Goal: Task Accomplishment & Management: Use online tool/utility

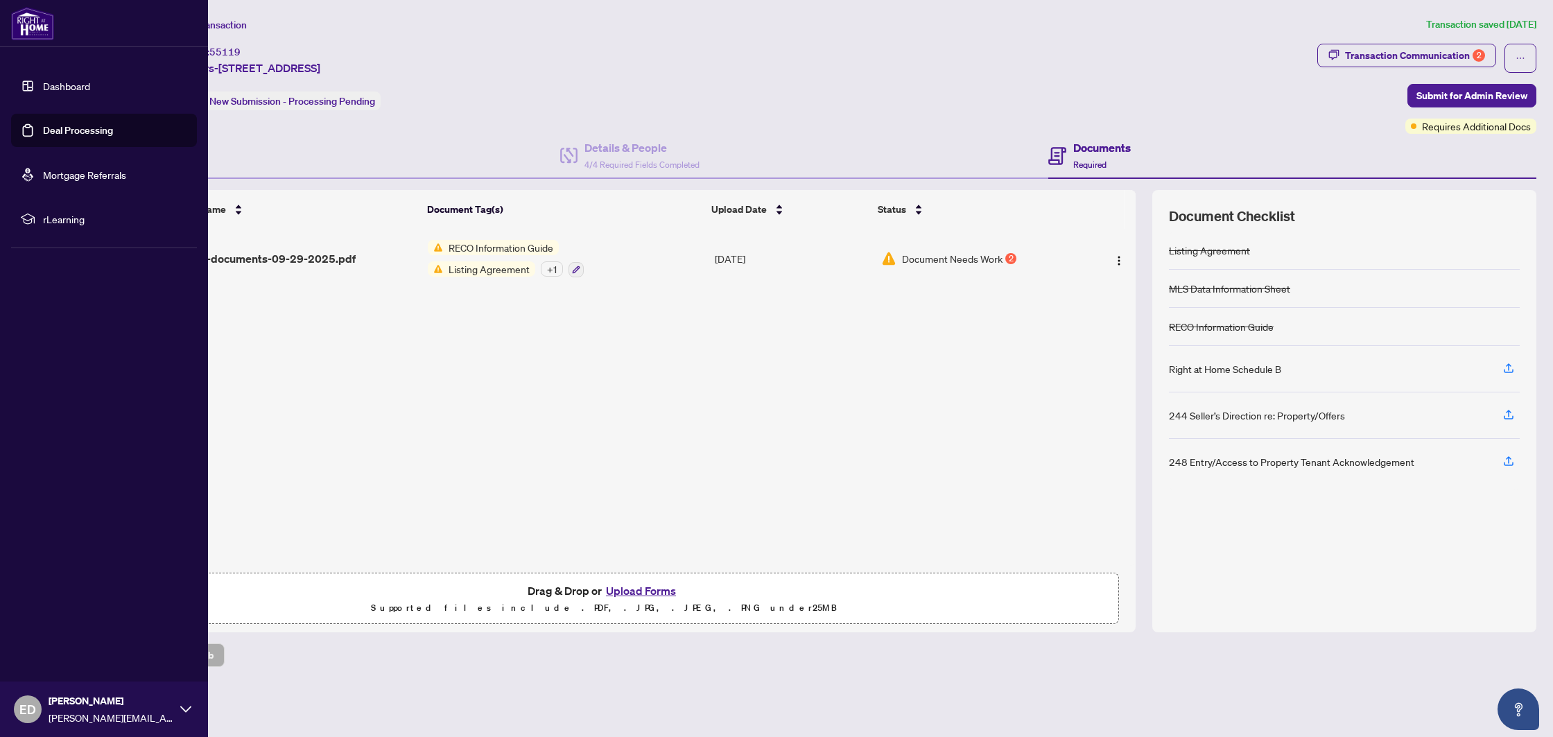
click at [43, 134] on link "Deal Processing" at bounding box center [78, 130] width 70 height 12
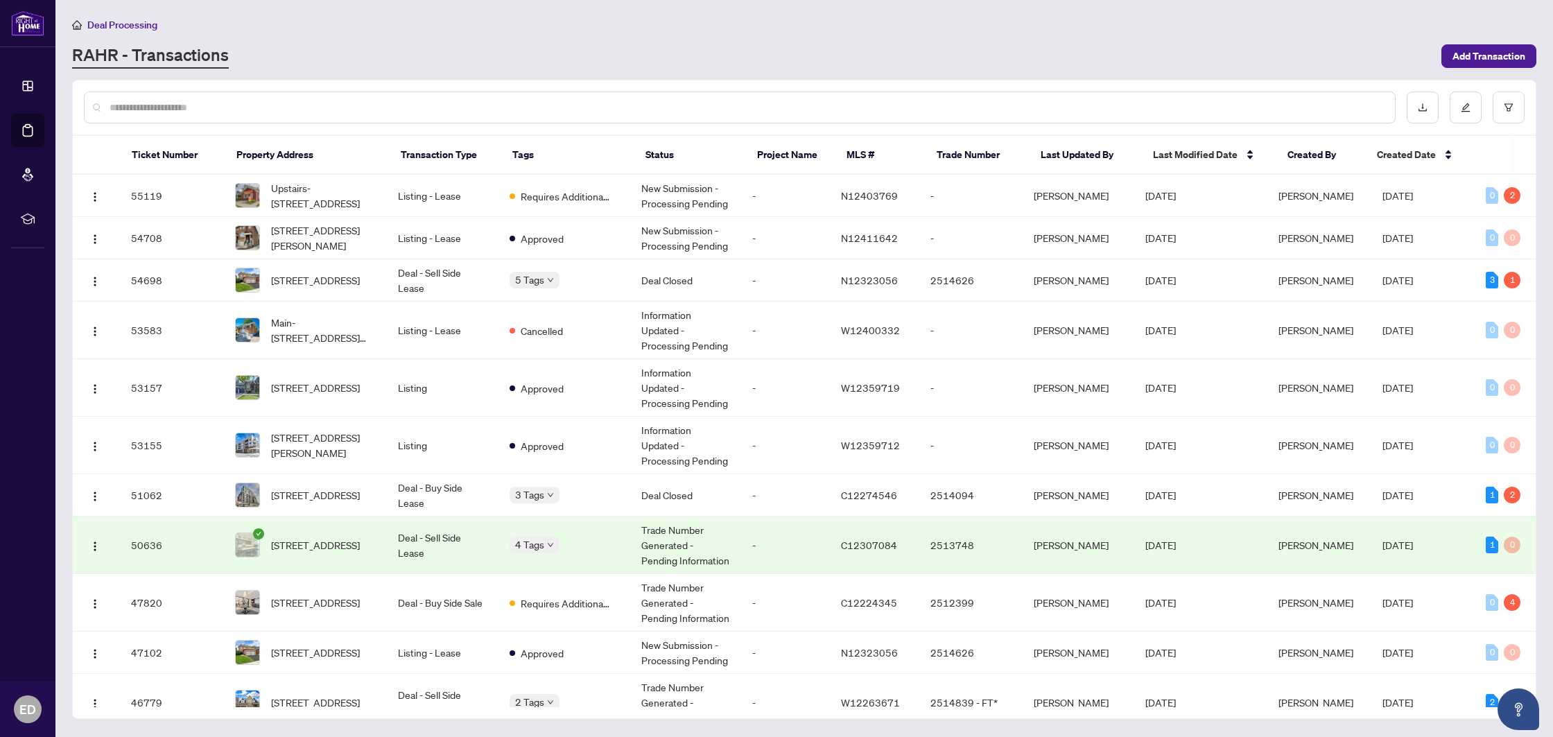
click at [343, 109] on input "text" at bounding box center [747, 107] width 1274 height 15
type input "***"
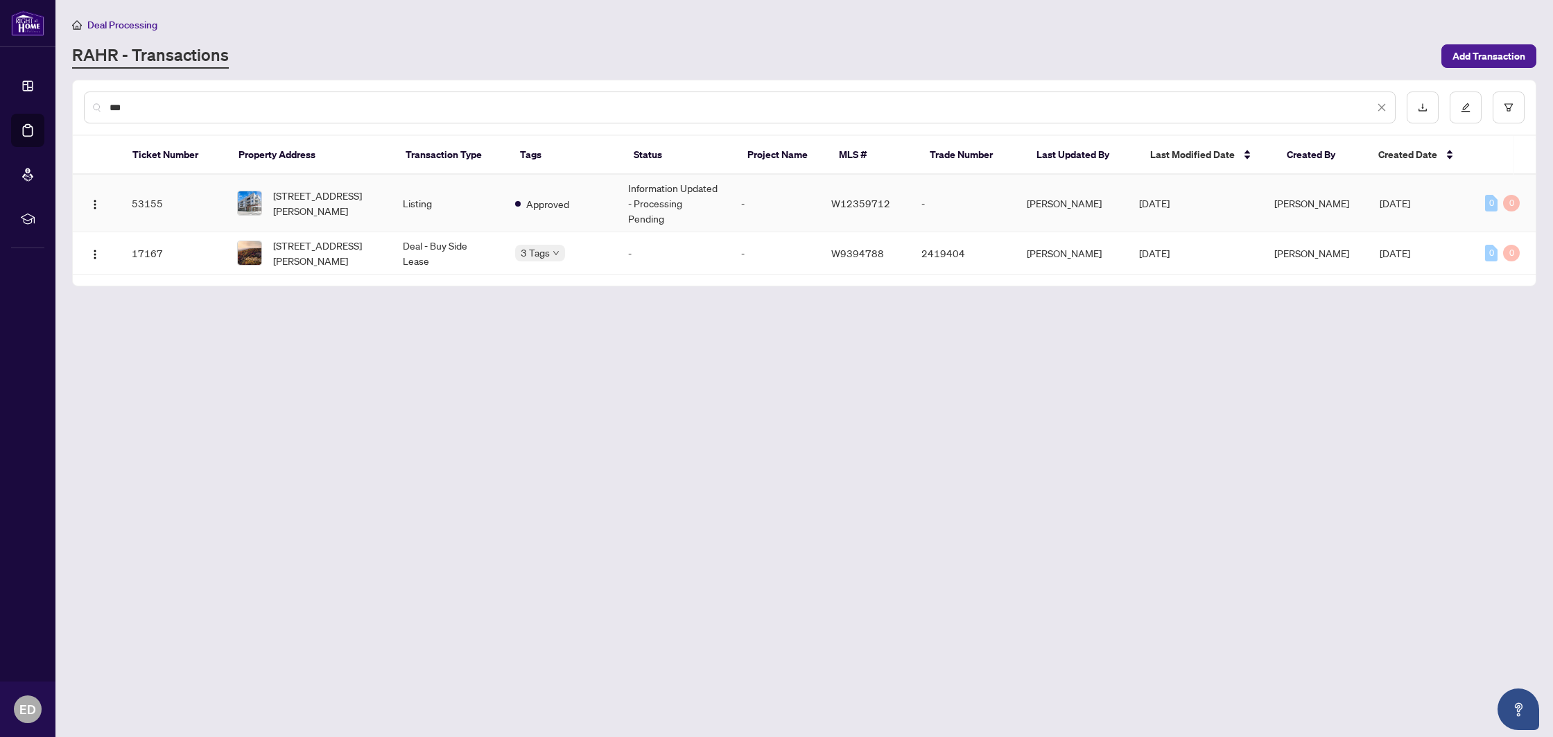
click at [456, 186] on td "Listing" at bounding box center [448, 204] width 113 height 58
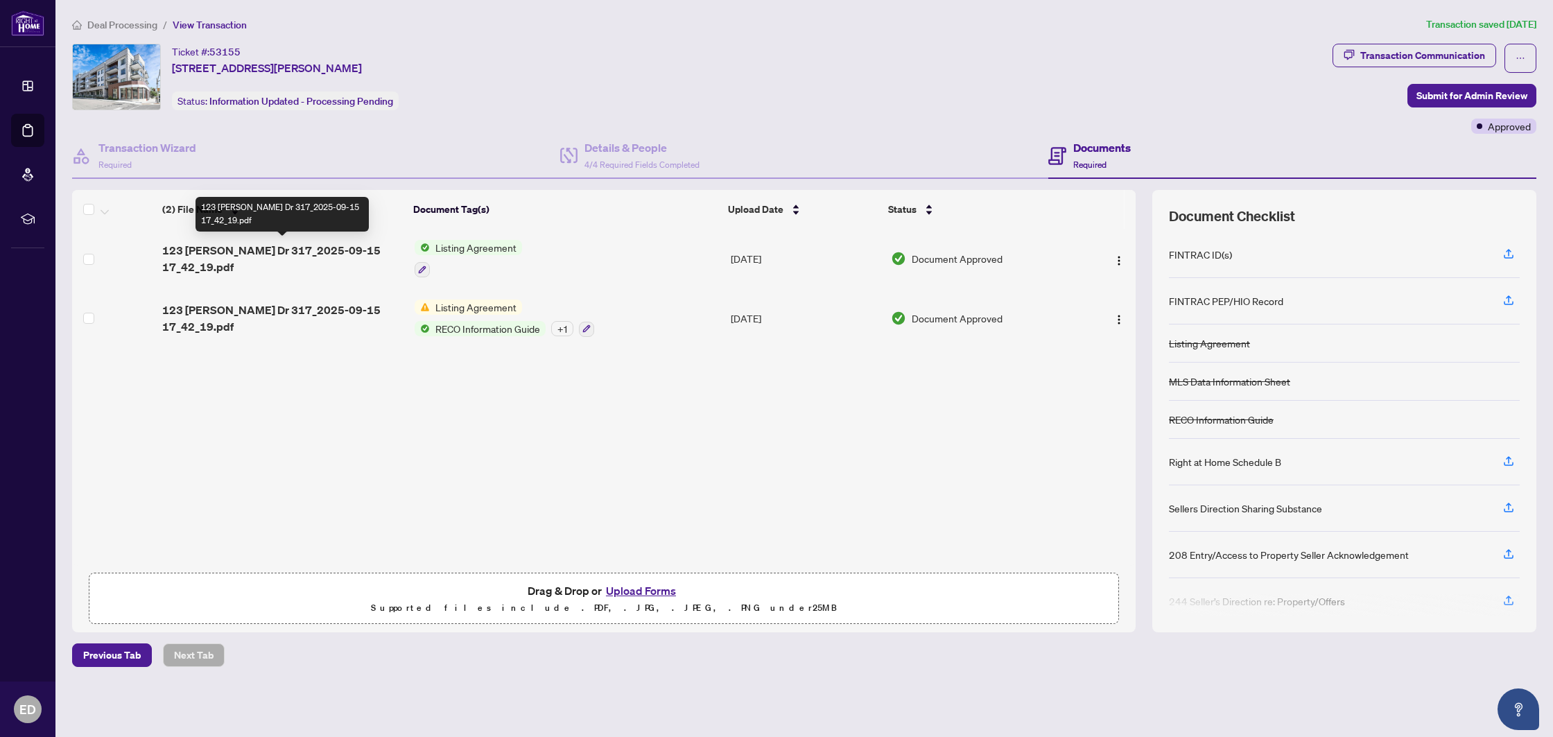
click at [320, 254] on span "123 [PERSON_NAME] Dr 317_2025-09-15 17_42_19.pdf" at bounding box center [282, 258] width 241 height 33
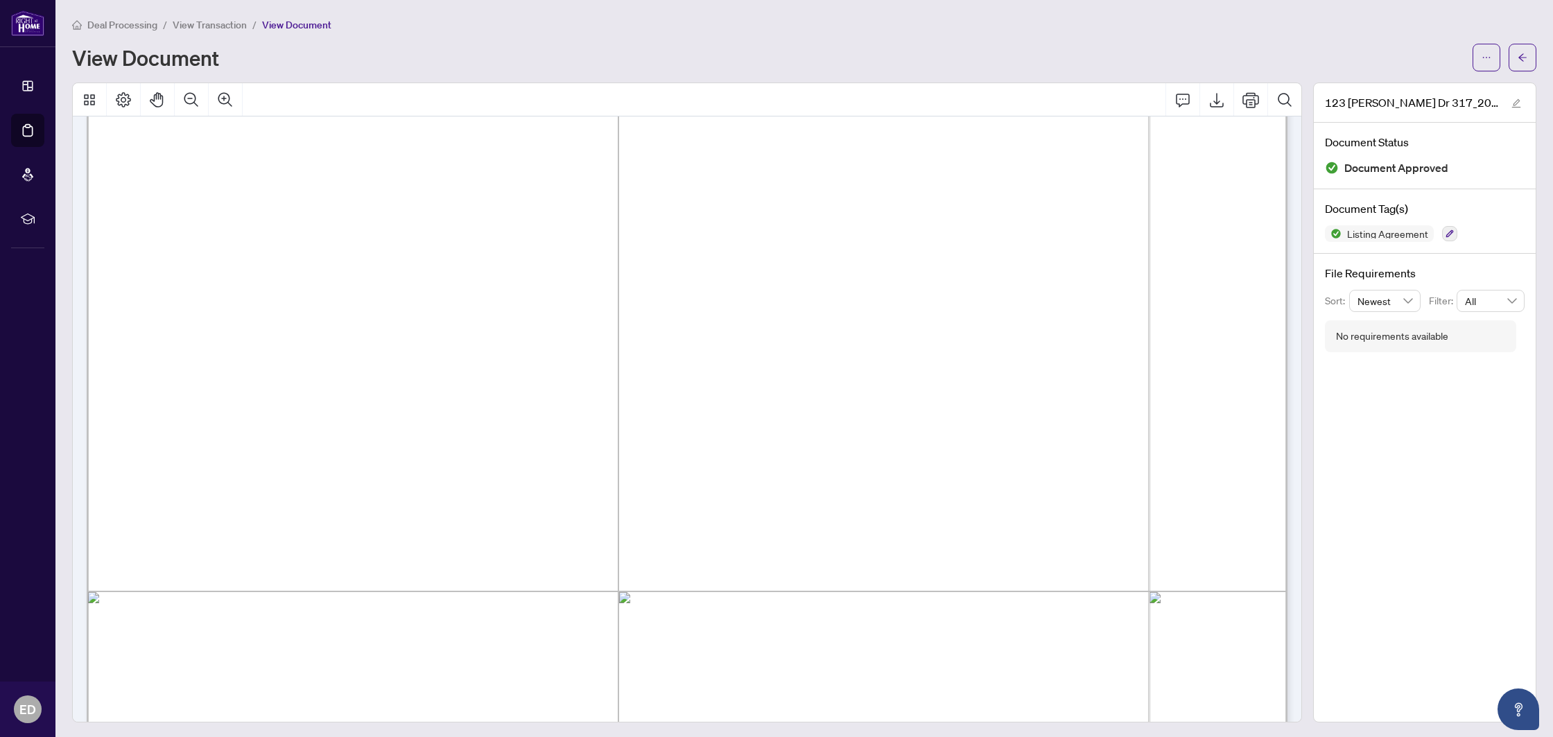
scroll to position [72, 0]
drag, startPoint x: 241, startPoint y: 425, endPoint x: 555, endPoint y: 424, distance: 314.7
click at [539, 423] on span "[PERSON_NAME], [PERSON_NAME]" at bounding box center [389, 426] width 299 height 19
